Goal: Find specific page/section: Find specific page/section

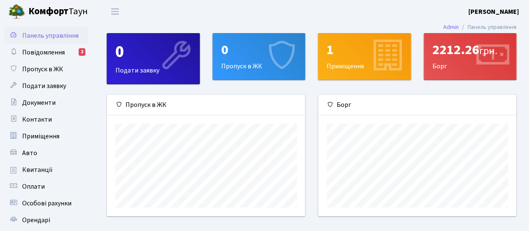
scroll to position [121, 198]
click at [37, 169] on span "Квитанції" at bounding box center [37, 169] width 31 height 9
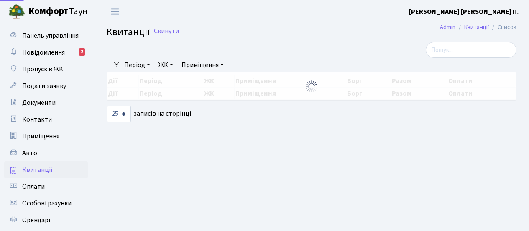
select select "25"
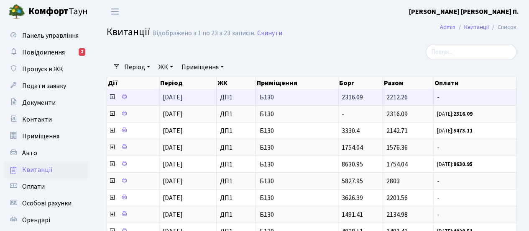
click at [114, 97] on icon at bounding box center [112, 96] width 7 height 7
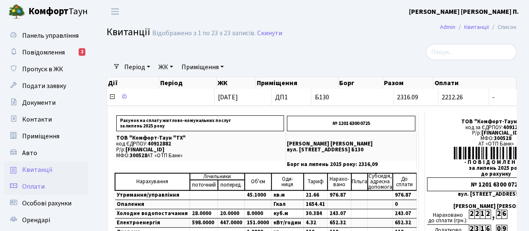
click at [37, 185] on span "Оплати" at bounding box center [33, 186] width 23 height 9
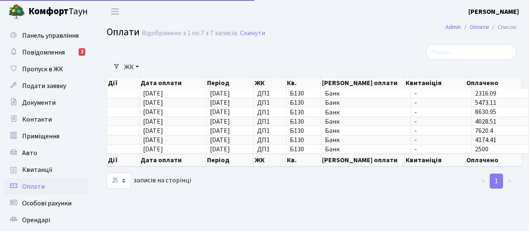
select select "25"
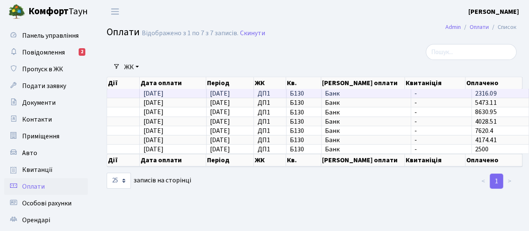
click at [457, 97] on td "-" at bounding box center [441, 93] width 61 height 9
click at [161, 95] on span "31.07.2025" at bounding box center [153, 93] width 20 height 9
drag, startPoint x: 264, startPoint y: 93, endPoint x: 272, endPoint y: 93, distance: 8.0
click at [268, 93] on span "ДП1" at bounding box center [270, 93] width 26 height 7
drag, startPoint x: 295, startPoint y: 92, endPoint x: 300, endPoint y: 91, distance: 4.6
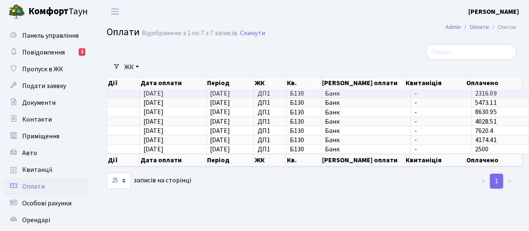
click at [298, 91] on span "Б130" at bounding box center [304, 93] width 28 height 7
click at [329, 94] on span "Банк" at bounding box center [366, 93] width 82 height 7
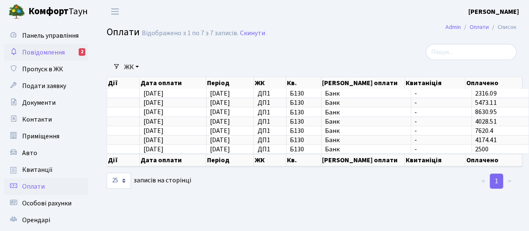
click at [55, 51] on span "Повідомлення" at bounding box center [43, 52] width 43 height 9
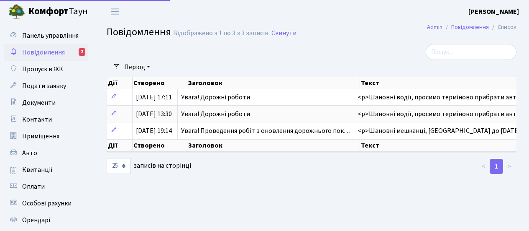
select select "25"
click at [21, 154] on link "Авто" at bounding box center [46, 152] width 84 height 17
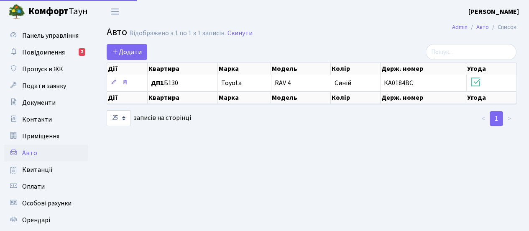
select select "25"
click at [36, 130] on link "Приміщення" at bounding box center [46, 136] width 84 height 17
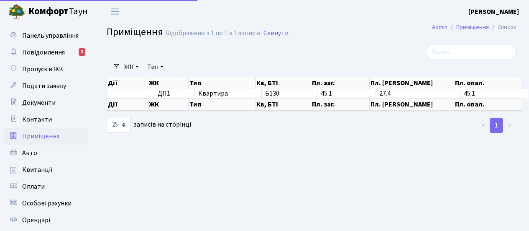
select select "25"
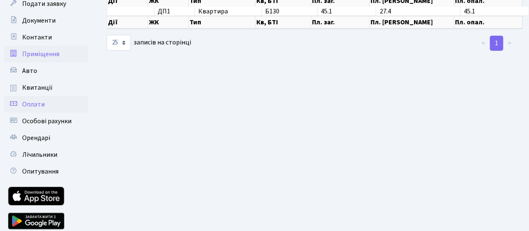
scroll to position [84, 0]
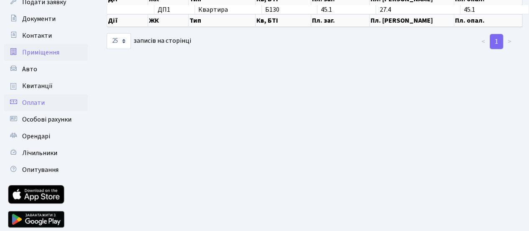
click at [41, 103] on span "Оплати" at bounding box center [33, 102] width 23 height 9
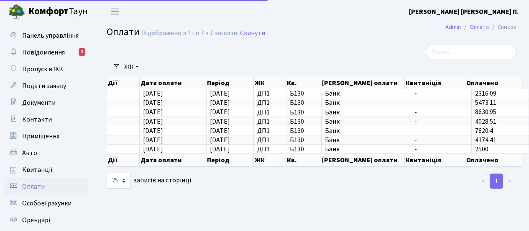
select select "25"
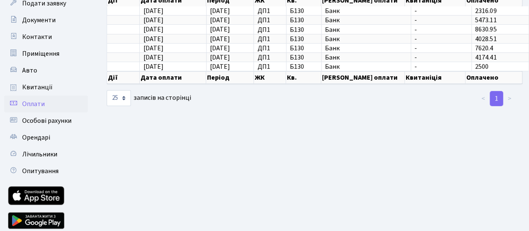
scroll to position [84, 0]
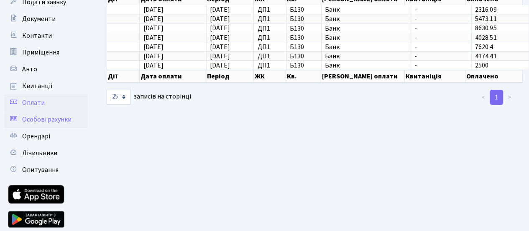
click at [44, 119] on span "Особові рахунки" at bounding box center [46, 119] width 49 height 9
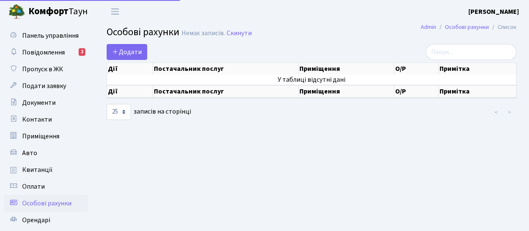
select select "25"
click at [35, 184] on span "Оплати" at bounding box center [33, 186] width 23 height 9
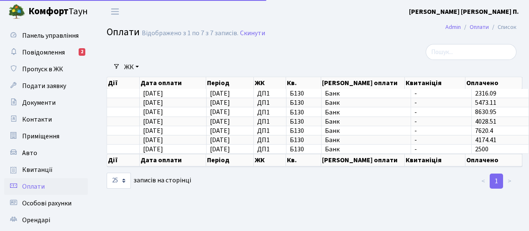
select select "25"
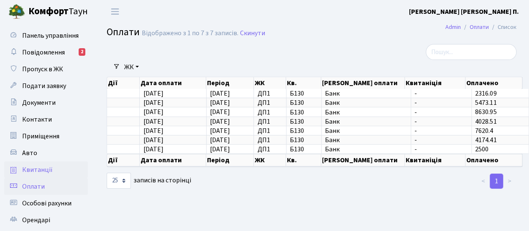
click at [58, 169] on link "Квитанції" at bounding box center [46, 169] width 84 height 17
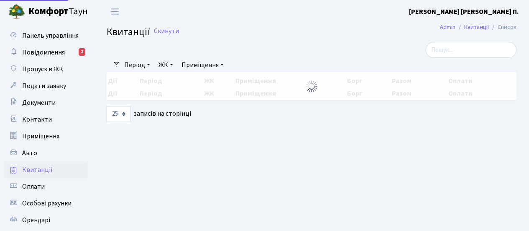
select select "25"
